Goal: Find specific page/section: Find specific page/section

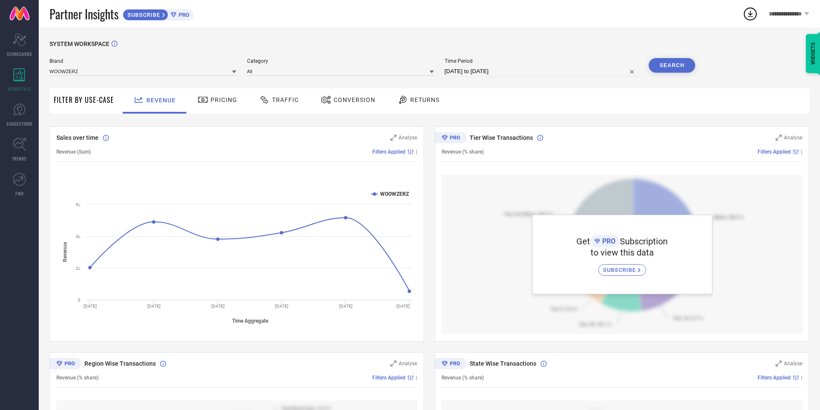
click at [17, 37] on icon "Scorecard" at bounding box center [19, 40] width 13 height 13
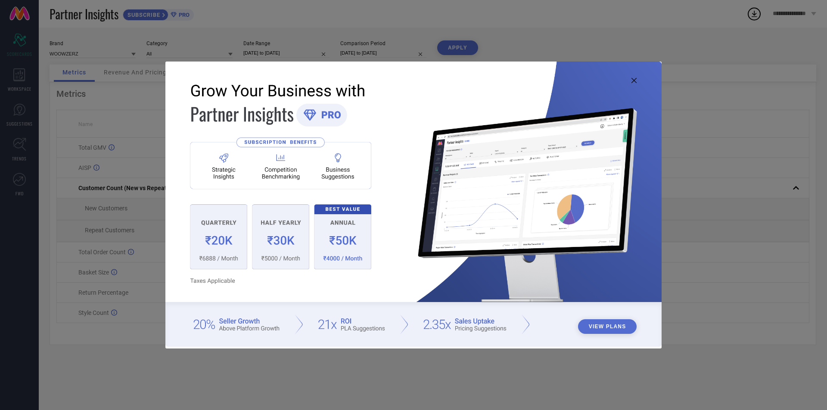
click at [636, 79] on icon at bounding box center [633, 80] width 5 height 5
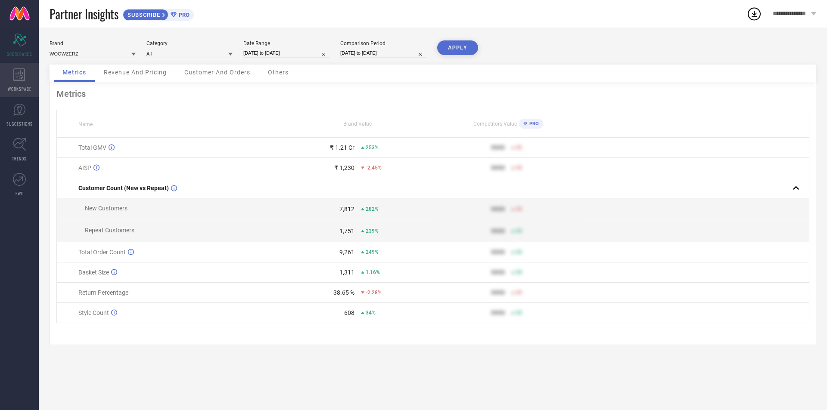
click at [31, 79] on div "WORKSPACE" at bounding box center [19, 80] width 39 height 34
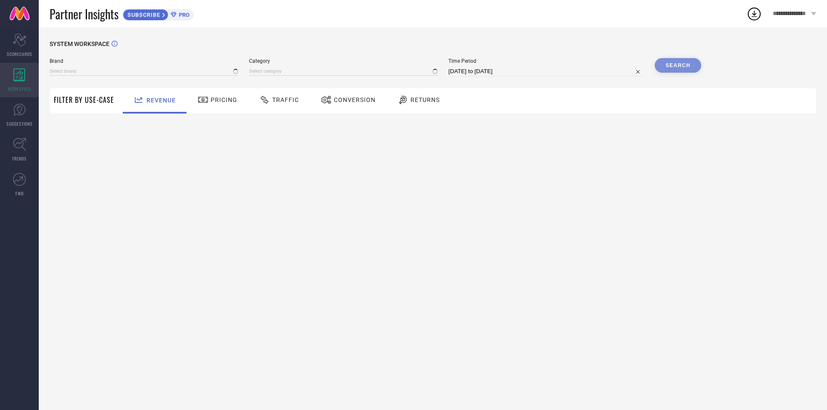
type input "WOOWZERZ"
type input "All"
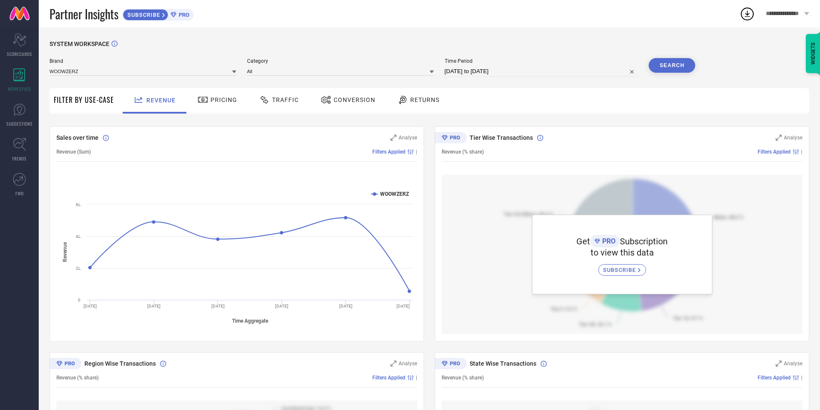
click at [262, 98] on icon at bounding box center [264, 100] width 8 height 8
